Goal: Find contact information: Find contact information

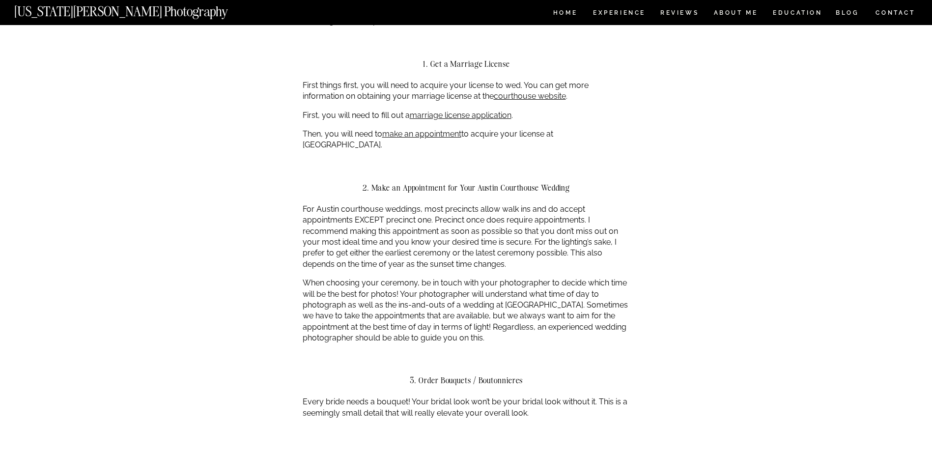
scroll to position [688, 0]
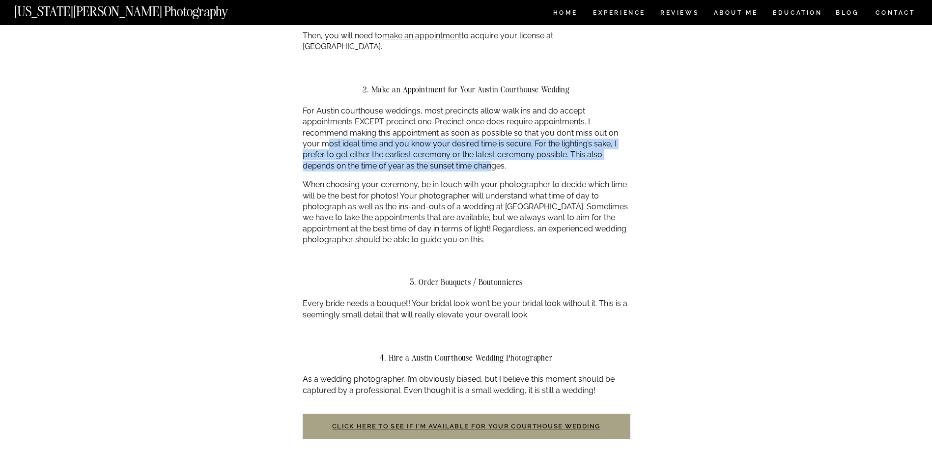
drag, startPoint x: 329, startPoint y: 135, endPoint x: 491, endPoint y: 150, distance: 162.0
click at [491, 150] on p "For Austin courthouse weddings, most precincts allow walk ins and do accept app…" at bounding box center [467, 139] width 328 height 66
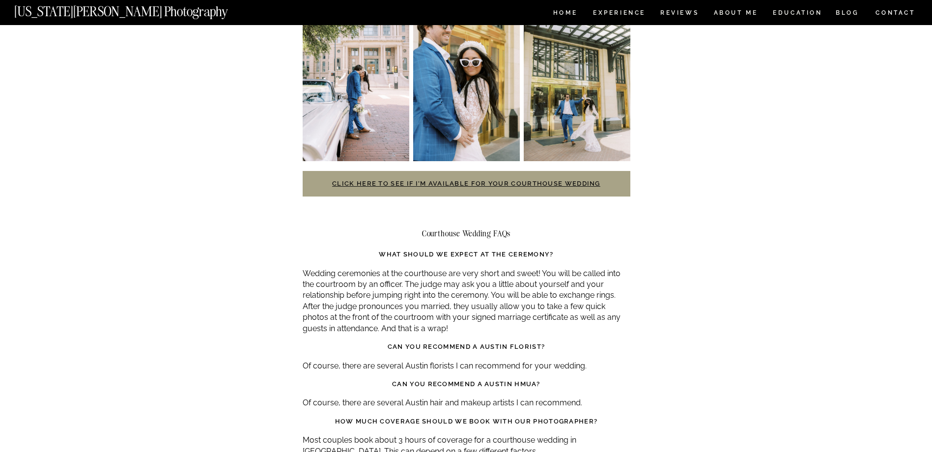
scroll to position [2065, 0]
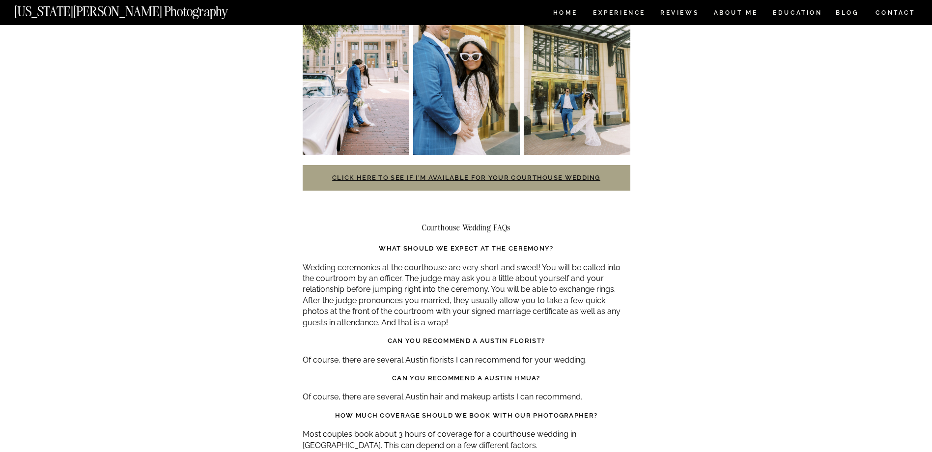
click at [467, 165] on h3 "Click here to see if I’m available for your courthouse wedding" at bounding box center [467, 178] width 328 height 26
click at [467, 174] on link "Click here to see if I’m available for your courthouse wedding" at bounding box center [466, 177] width 268 height 7
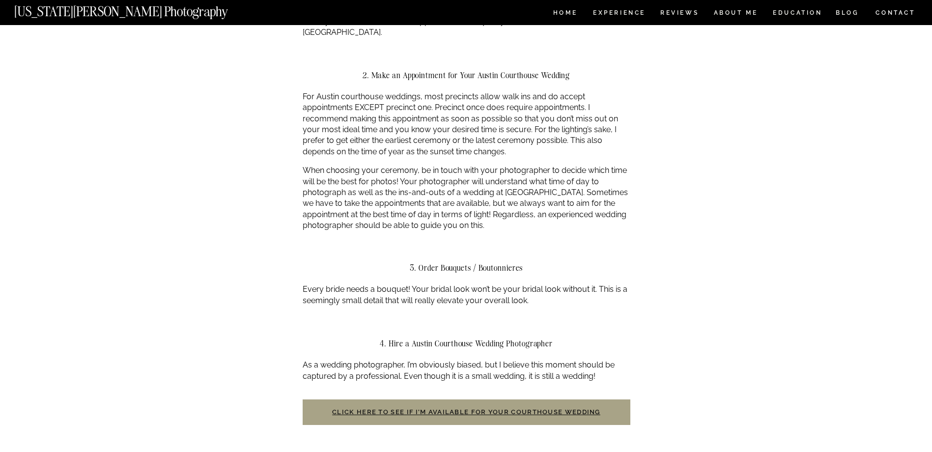
scroll to position [0, 0]
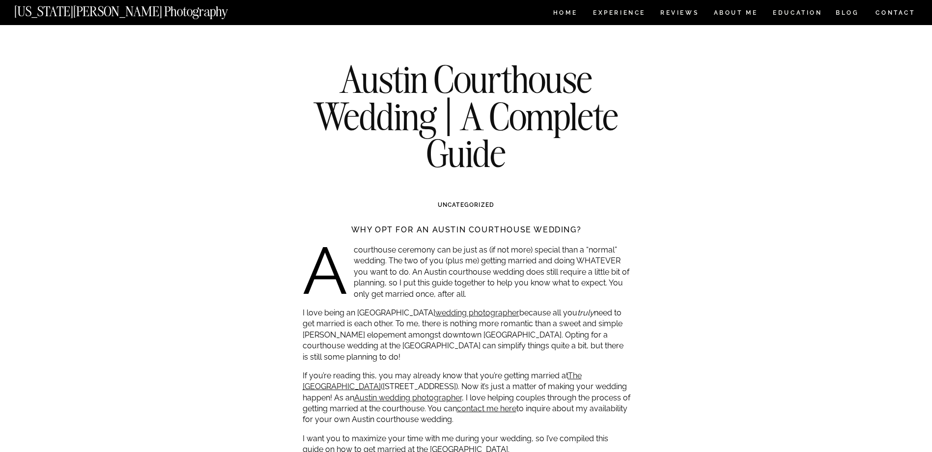
click at [764, 14] on div at bounding box center [466, 12] width 932 height 25
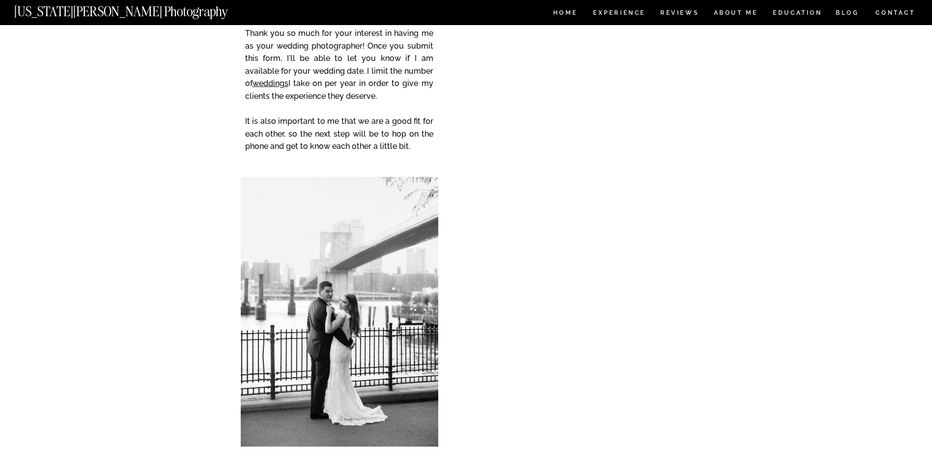
scroll to position [147, 0]
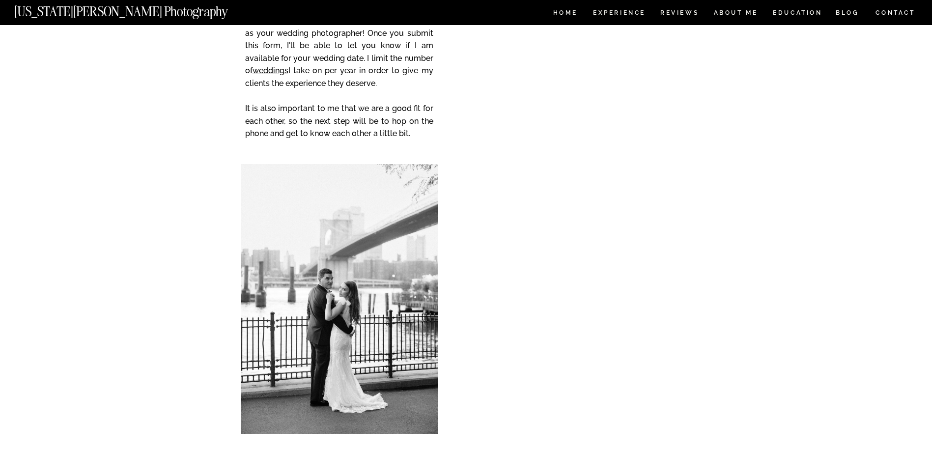
click at [184, 27] on div "CONTACT BLOG REVIEWS ABOUT ME Experience EDUCATION HOME Georgia Sheridan Photog…" at bounding box center [466, 323] width 932 height 941
click at [147, 1] on div "CONTACT BLOG REVIEWS ABOUT ME Experience EDUCATION HOME Georgia Sheridan Photog…" at bounding box center [466, 323] width 932 height 941
